Goal: Task Accomplishment & Management: Use online tool/utility

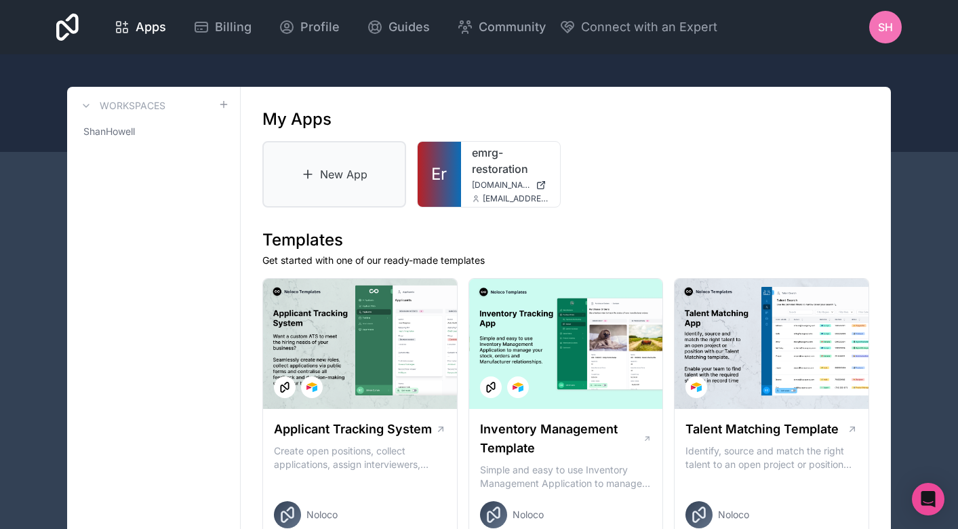
click at [324, 176] on link "New App" at bounding box center [334, 174] width 144 height 66
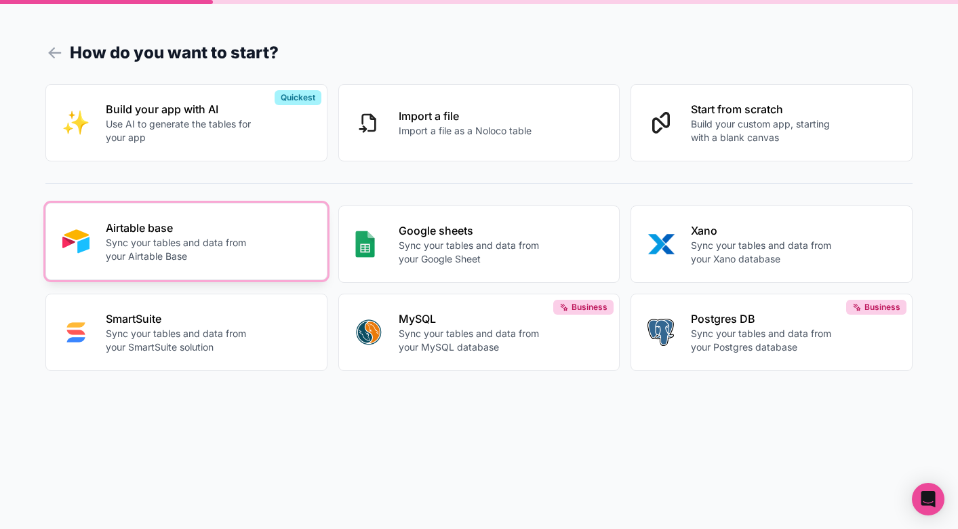
click at [257, 228] on div "Airtable base Sync your tables and data from your Airtable Base" at bounding box center [208, 241] width 205 height 43
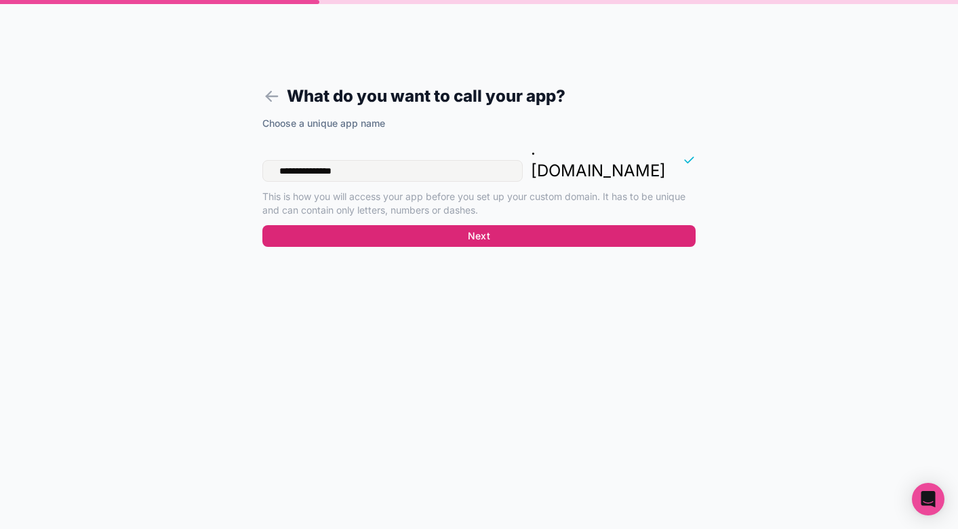
click at [403, 225] on button "Next" at bounding box center [478, 236] width 433 height 22
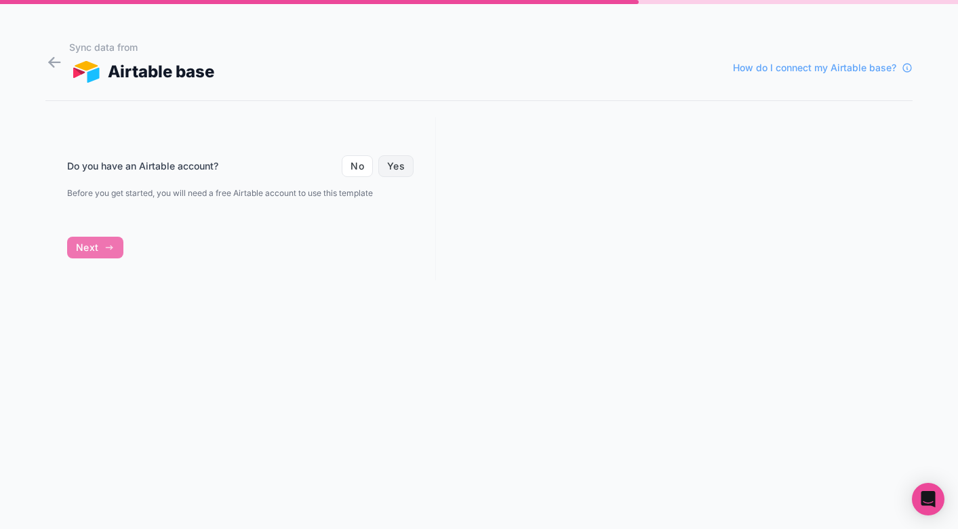
click at [399, 166] on button "Yes" at bounding box center [395, 166] width 35 height 22
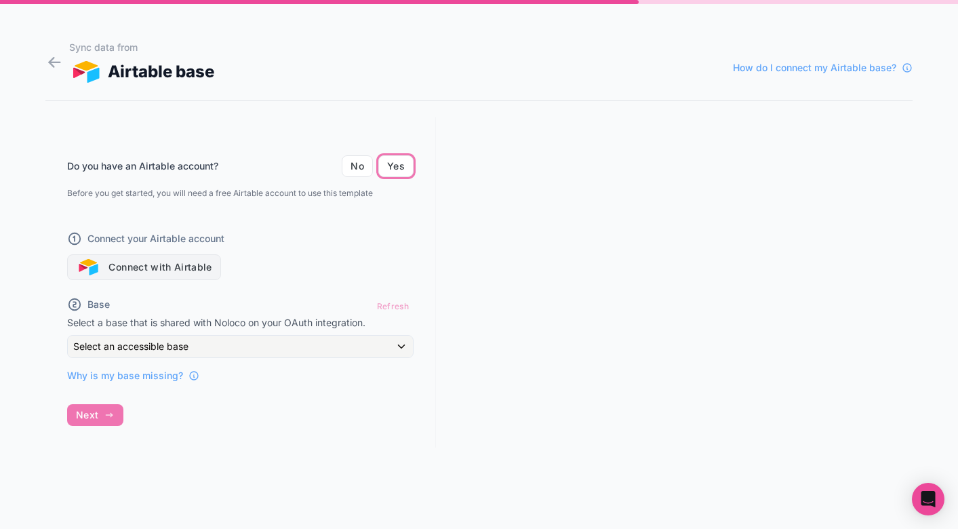
click at [161, 260] on button "Connect with Airtable" at bounding box center [144, 267] width 154 height 26
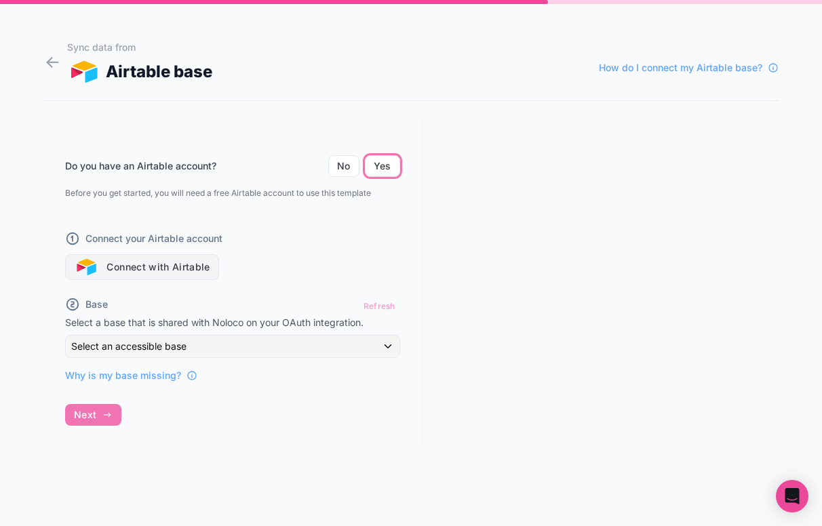
click at [148, 266] on button "Connect with Airtable" at bounding box center [142, 267] width 154 height 26
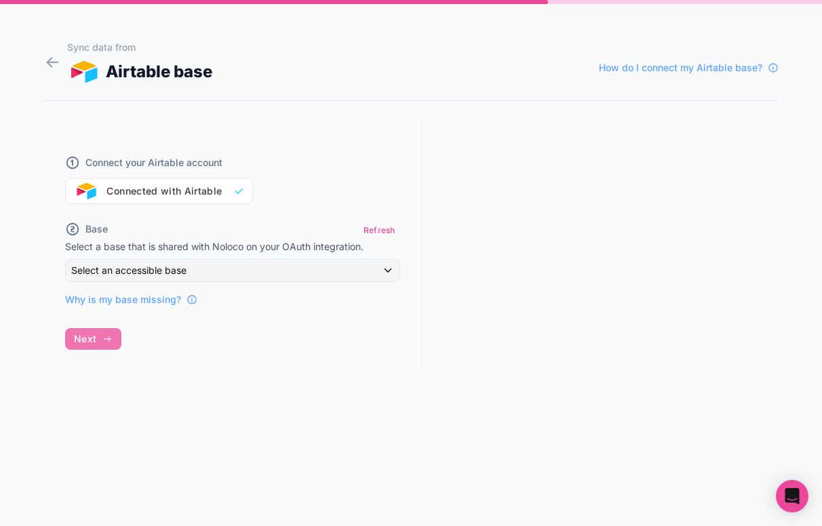
click at [180, 267] on span "Select an accessible base" at bounding box center [128, 270] width 115 height 12
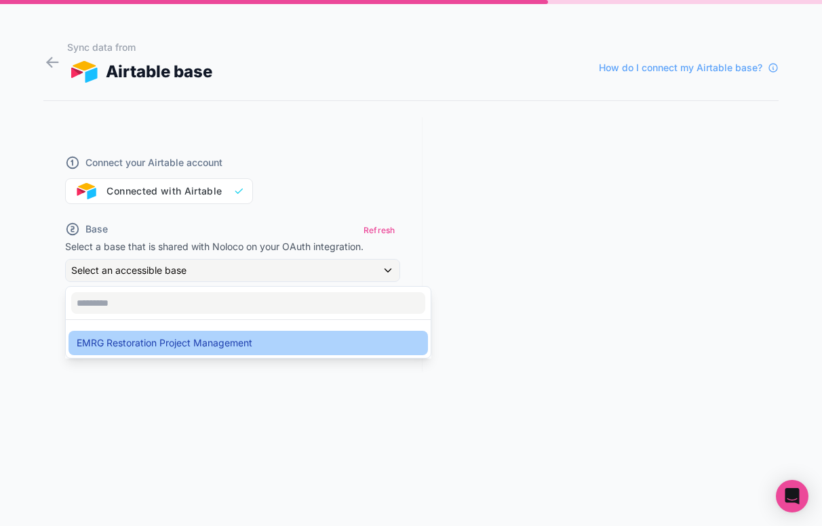
click at [153, 344] on span "EMRG Restoration Project Management" at bounding box center [165, 343] width 176 height 16
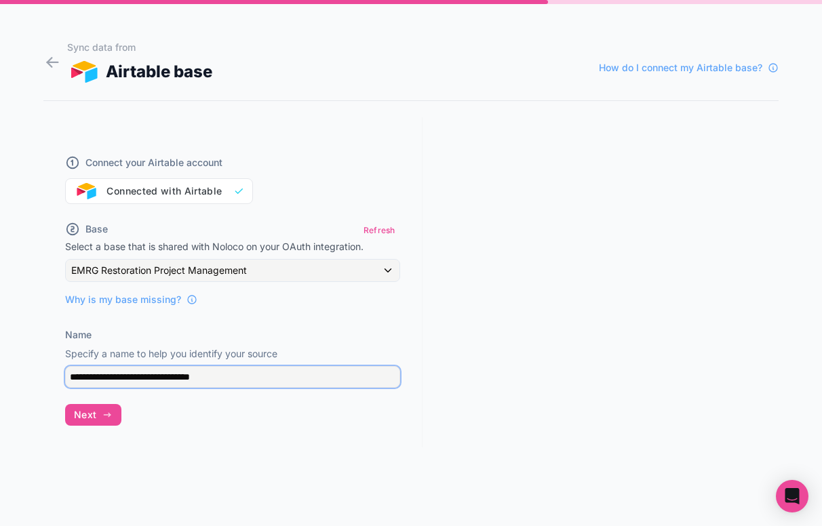
drag, startPoint x: 153, startPoint y: 379, endPoint x: 319, endPoint y: 414, distance: 169.0
click at [254, 379] on input "**********" at bounding box center [232, 377] width 335 height 22
type input "**********"
click at [102, 423] on button "Next" at bounding box center [93, 415] width 56 height 22
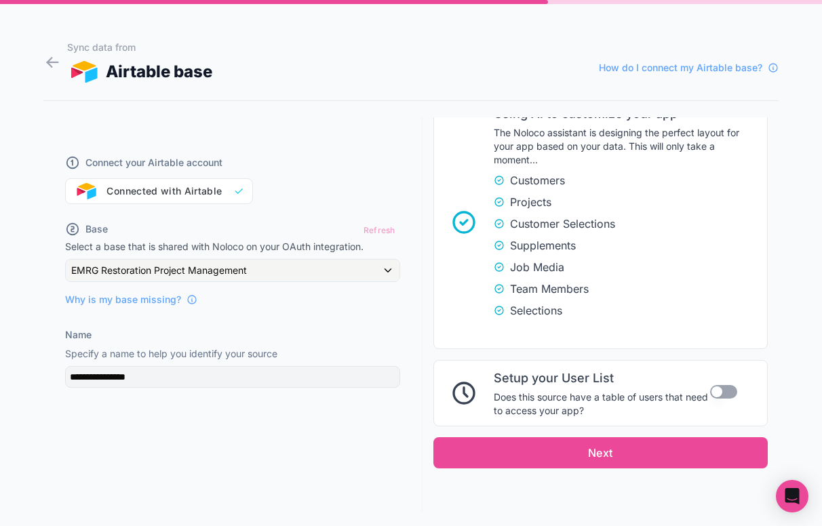
scroll to position [347, 0]
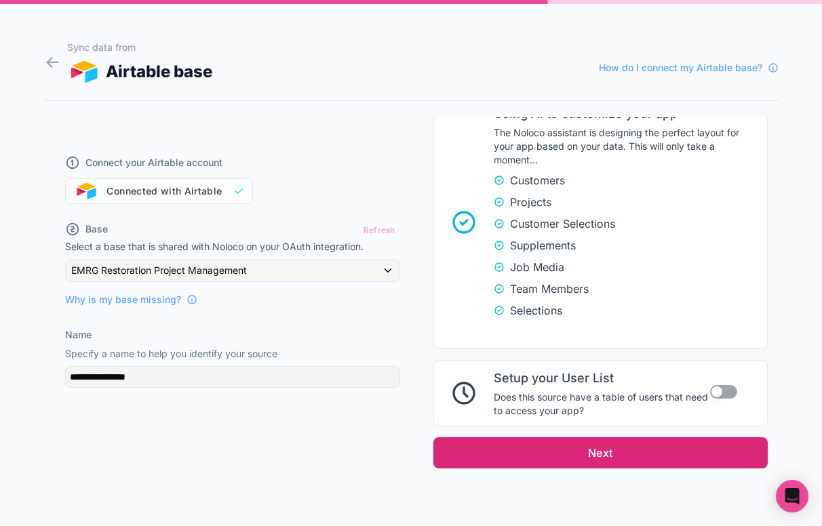
click at [561, 455] on button "Next" at bounding box center [600, 452] width 334 height 31
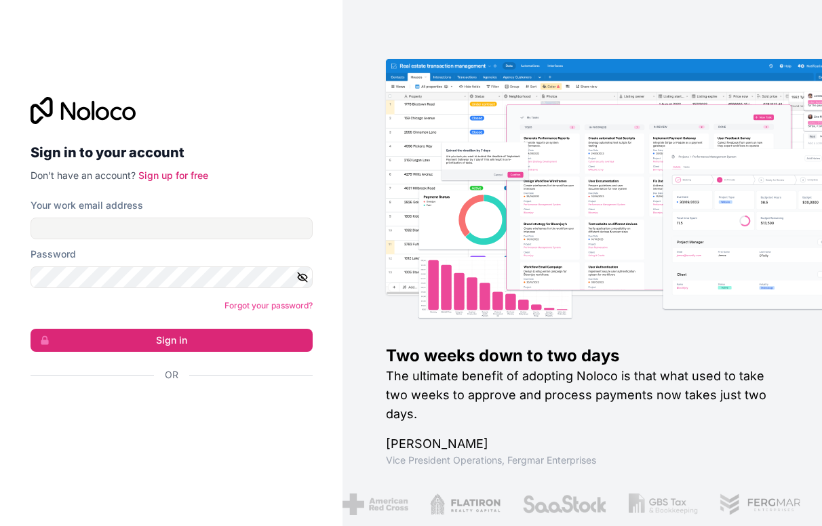
click at [155, 416] on div "Sign in with Google. Opens in new tab" at bounding box center [166, 412] width 271 height 30
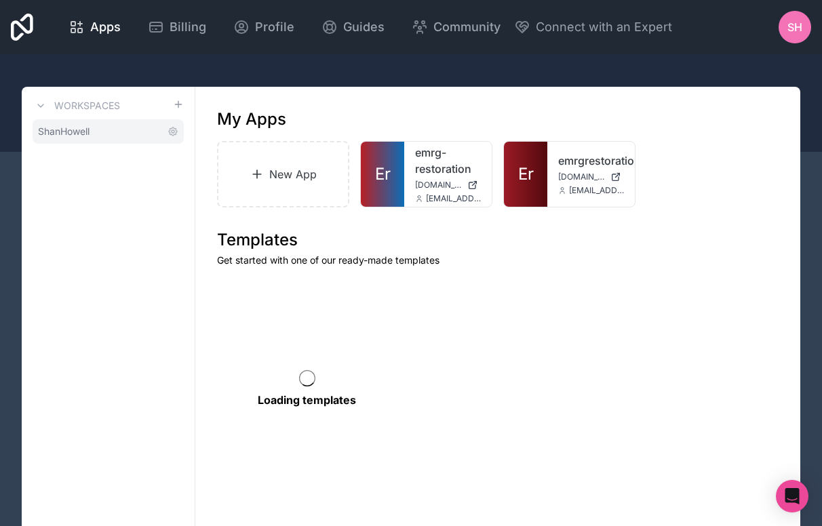
click at [98, 130] on link "ShanHowell" at bounding box center [108, 131] width 151 height 24
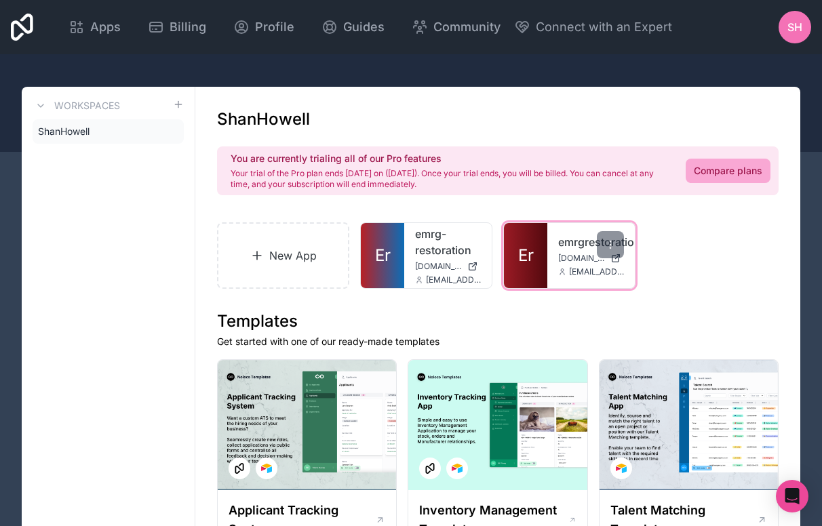
click at [529, 237] on link "Er" at bounding box center [525, 255] width 43 height 65
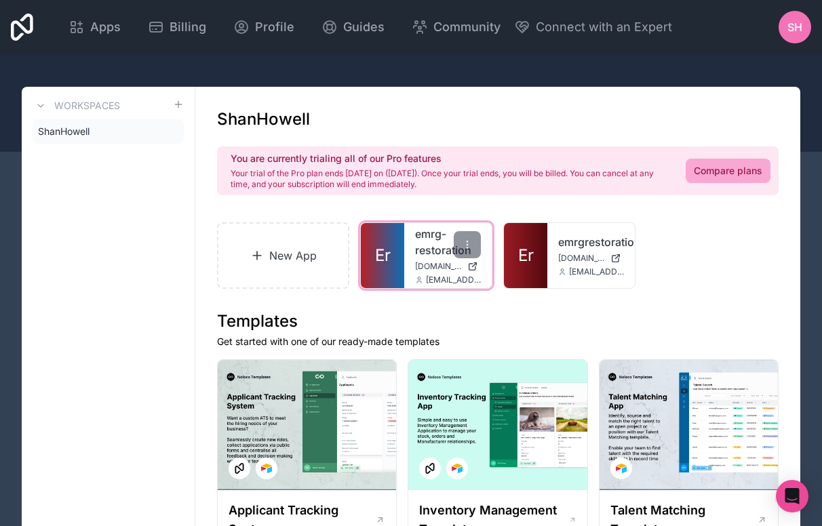
click at [390, 248] on span "Er" at bounding box center [383, 256] width 16 height 22
click at [470, 243] on icon at bounding box center [467, 244] width 11 height 11
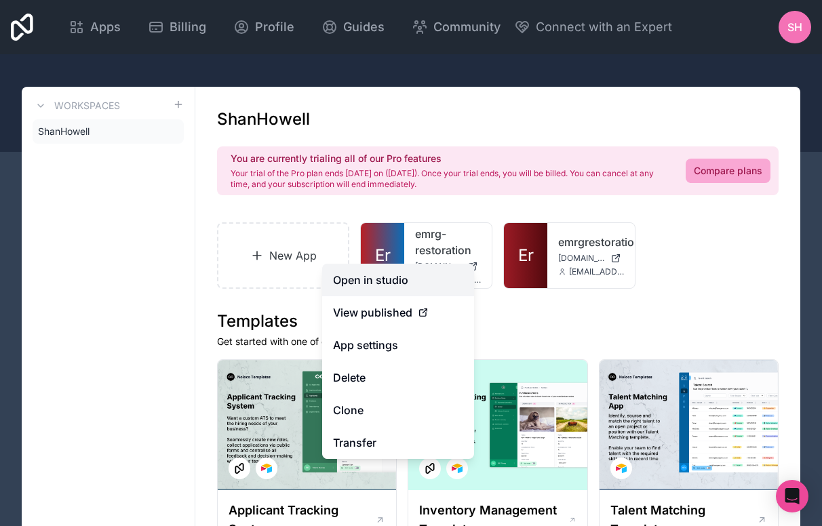
click at [379, 279] on link "Open in studio" at bounding box center [398, 280] width 152 height 33
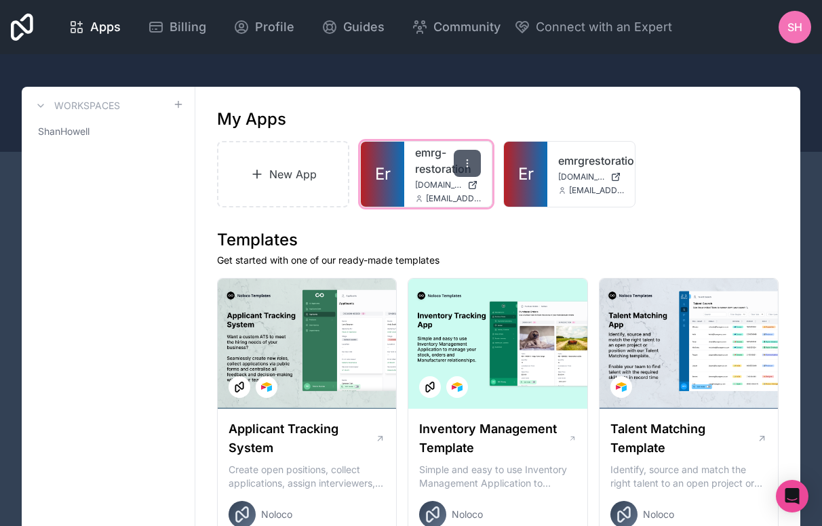
click at [467, 162] on icon at bounding box center [467, 163] width 11 height 11
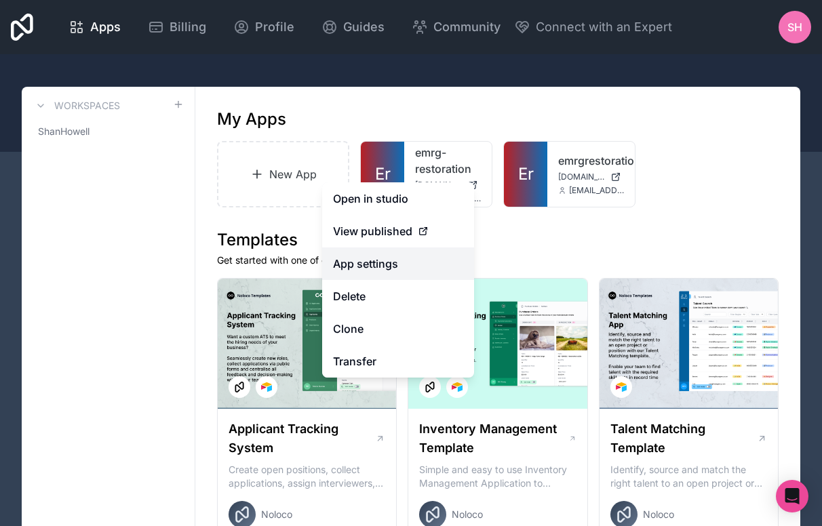
click at [369, 269] on link "App settings" at bounding box center [398, 263] width 152 height 33
